Goal: Transaction & Acquisition: Download file/media

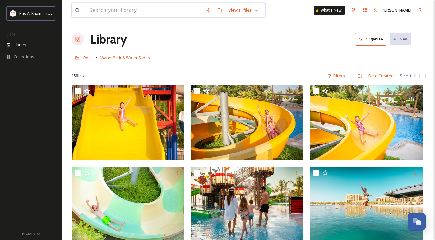
click at [133, 10] on input at bounding box center [144, 10] width 117 height 14
type input "desert"
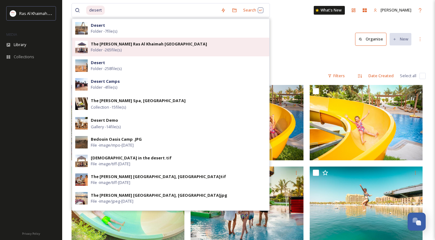
click at [120, 47] on span "Folder - 265 file(s)" at bounding box center [106, 50] width 31 height 6
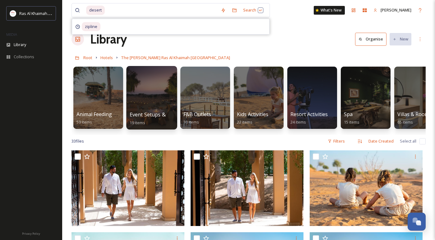
click at [151, 104] on div at bounding box center [151, 98] width 51 height 64
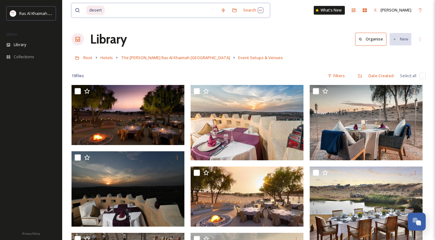
click at [155, 12] on input at bounding box center [162, 10] width 112 height 14
drag, startPoint x: 112, startPoint y: 11, endPoint x: 86, endPoint y: 10, distance: 25.5
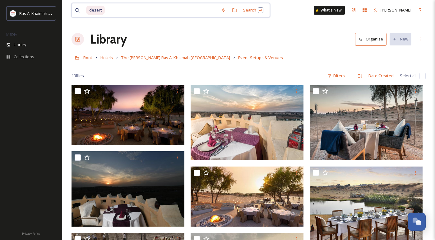
click at [86, 10] on div "desert" at bounding box center [152, 10] width 132 height 14
type input "desert"
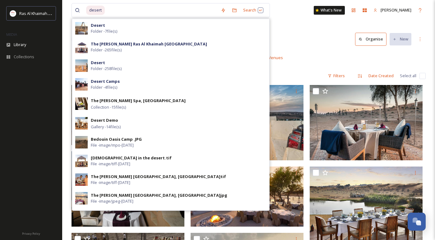
click at [311, 46] on div "Library Organise New" at bounding box center [249, 39] width 355 height 19
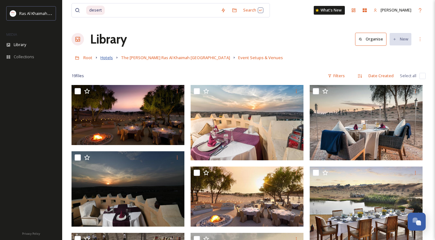
click at [110, 56] on span "Hotels" at bounding box center [107, 58] width 12 height 6
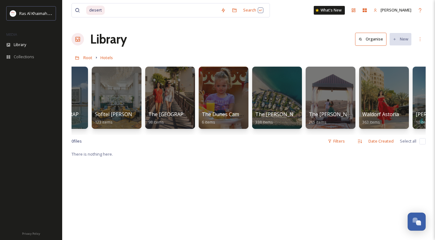
scroll to position [0, 877]
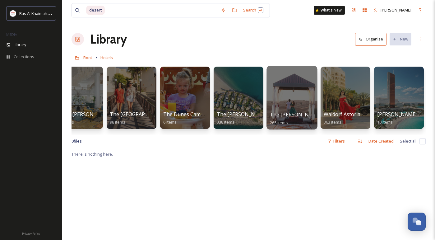
click at [296, 112] on span "The [PERSON_NAME] Ras Al Khaimah [GEOGRAPHIC_DATA]" at bounding box center [341, 114] width 142 height 7
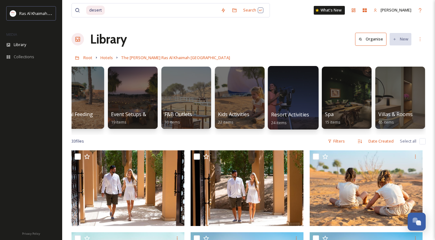
scroll to position [0, 20]
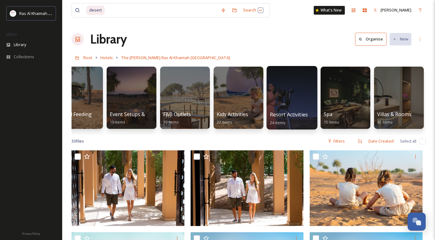
click at [294, 102] on div at bounding box center [292, 98] width 51 height 64
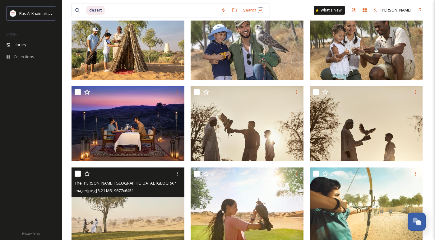
scroll to position [160, 0]
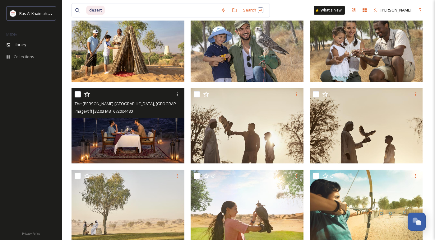
click at [137, 148] on img at bounding box center [128, 125] width 113 height 75
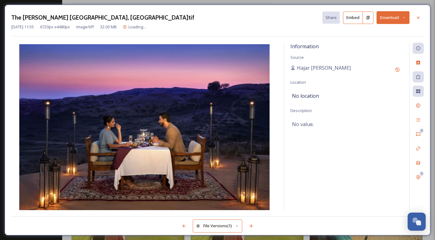
click at [394, 20] on button "Download" at bounding box center [393, 17] width 33 height 13
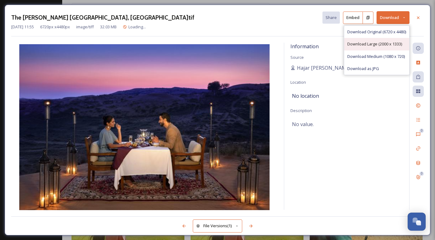
click at [383, 42] on span "Download Large (2000 x 1333)" at bounding box center [375, 44] width 55 height 6
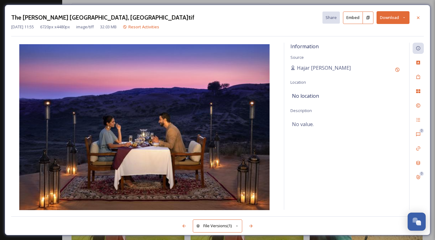
click at [394, 19] on button "Download" at bounding box center [393, 17] width 33 height 13
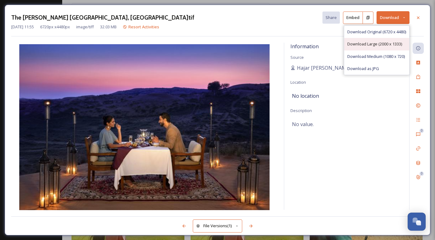
click at [387, 41] on span "Download Large (2000 x 1333)" at bounding box center [375, 44] width 55 height 6
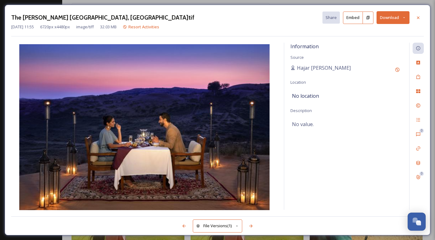
click at [399, 16] on button "Download" at bounding box center [393, 17] width 33 height 13
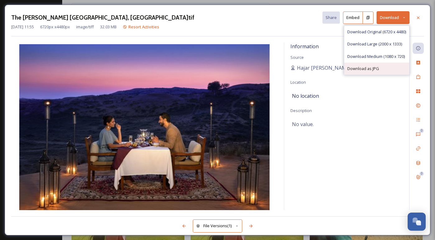
click at [373, 70] on span "Download as JPG" at bounding box center [364, 69] width 32 height 6
